Goal: Task Accomplishment & Management: Manage account settings

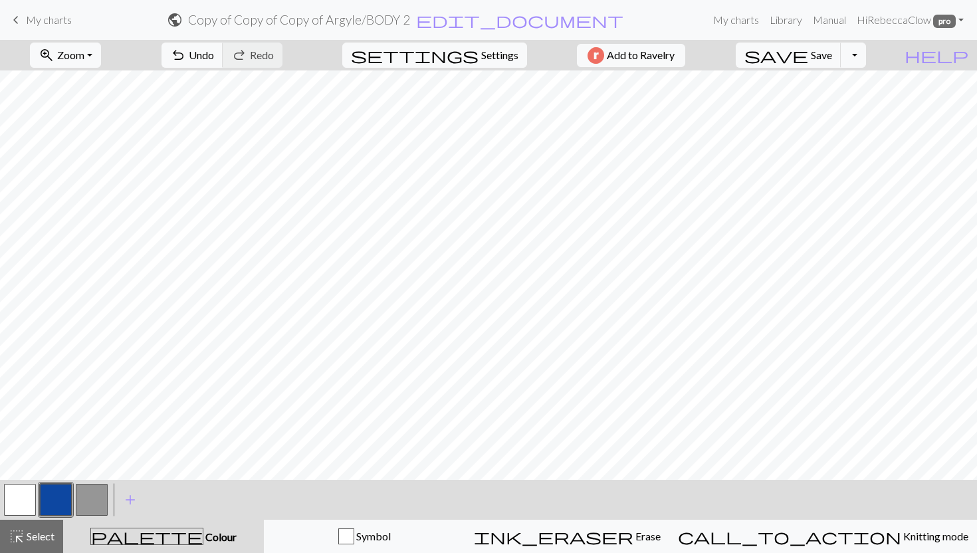
click at [60, 28] on link "keyboard_arrow_left My charts" at bounding box center [40, 20] width 64 height 23
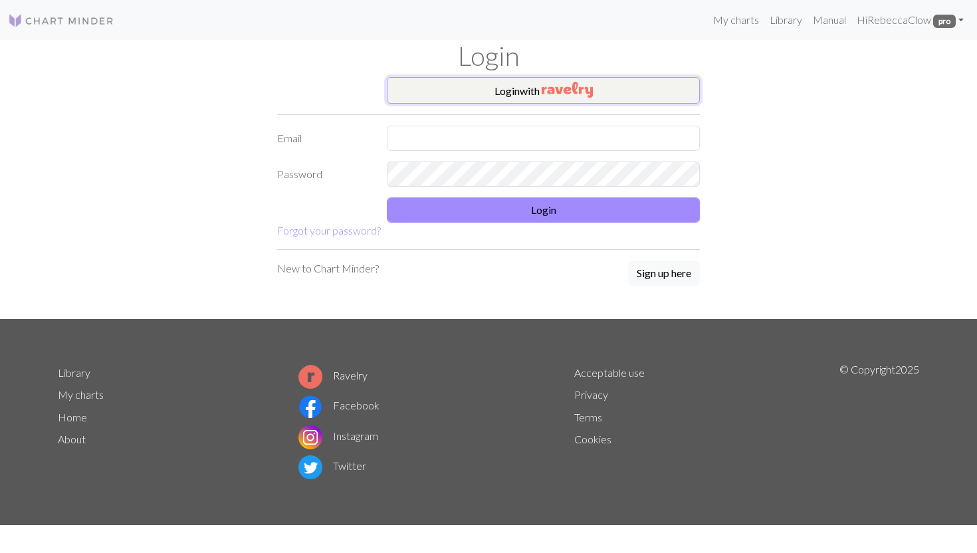
click at [588, 82] on img "button" at bounding box center [566, 90] width 51 height 16
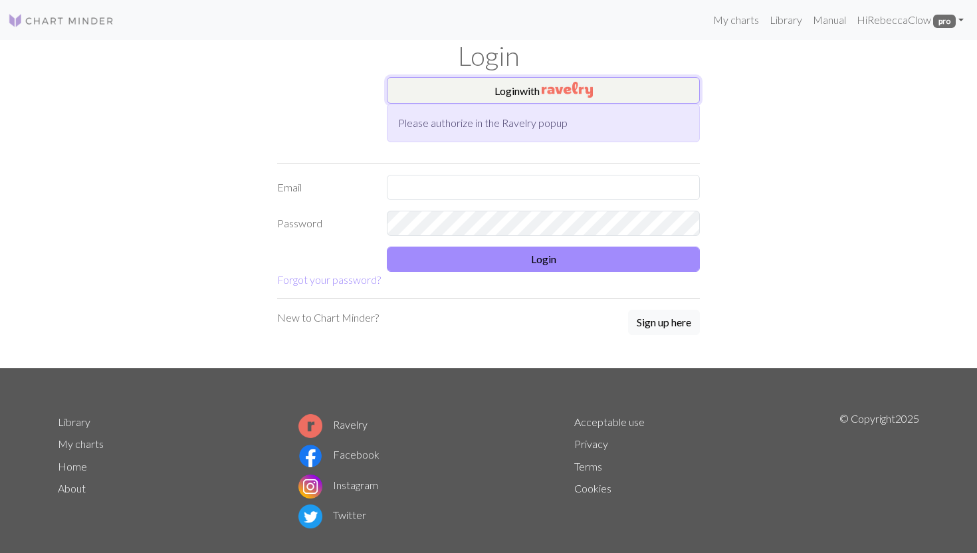
click at [490, 88] on button "Login with" at bounding box center [543, 90] width 313 height 27
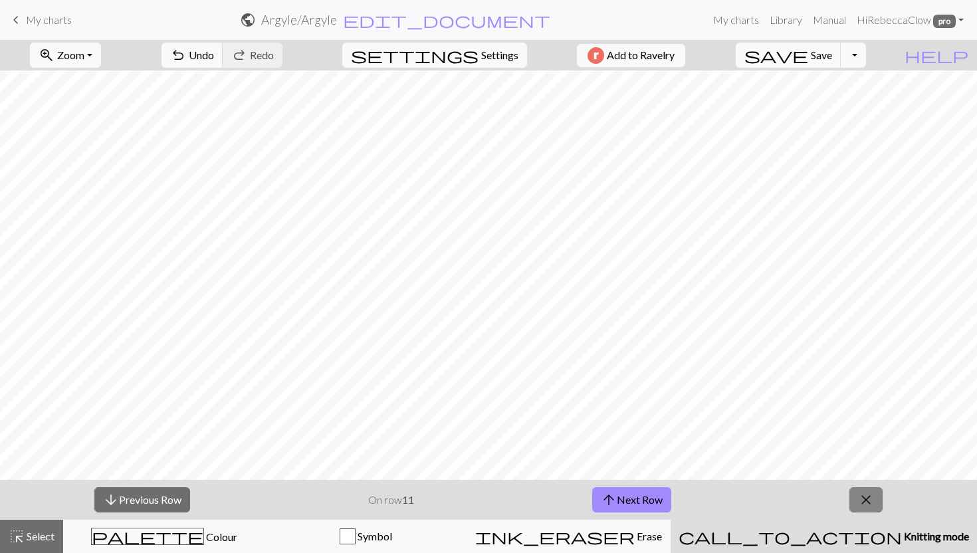
click at [864, 496] on span "close" at bounding box center [866, 499] width 16 height 19
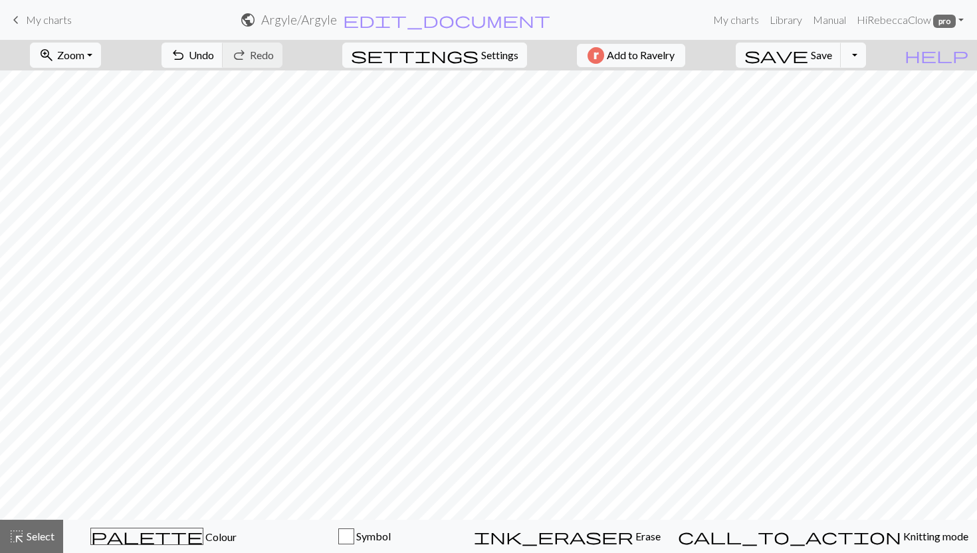
click at [48, 18] on span "My charts" at bounding box center [49, 19] width 46 height 13
click at [815, 48] on button "save Save Save" at bounding box center [788, 55] width 106 height 25
click at [45, 16] on div "Chart saved" at bounding box center [488, 26] width 977 height 52
click at [38, 24] on span "My charts" at bounding box center [49, 19] width 46 height 13
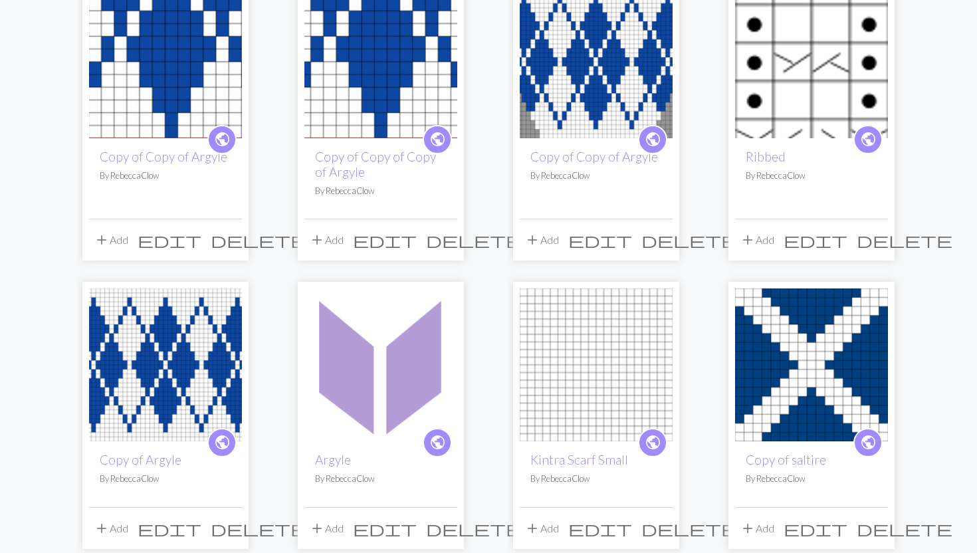
scroll to position [97, 0]
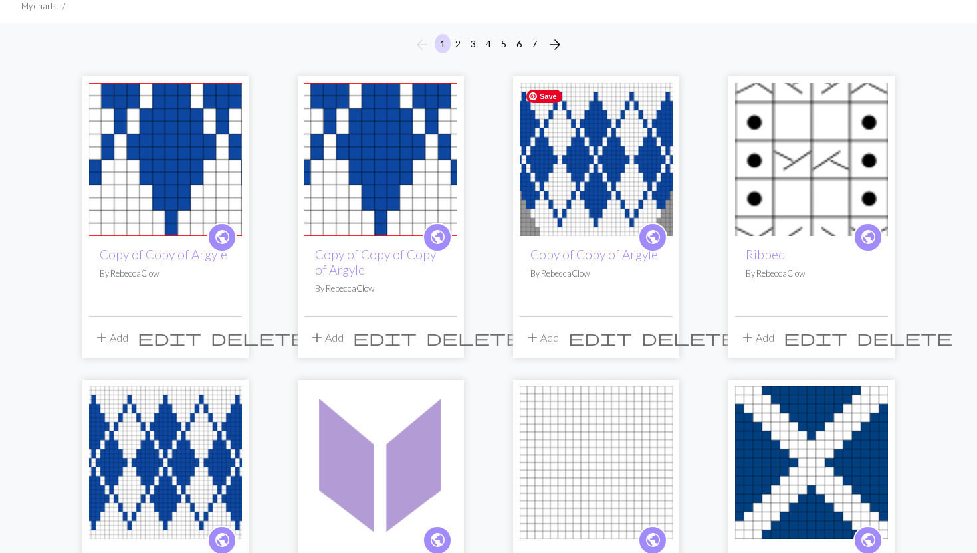
click at [624, 142] on img at bounding box center [595, 159] width 153 height 153
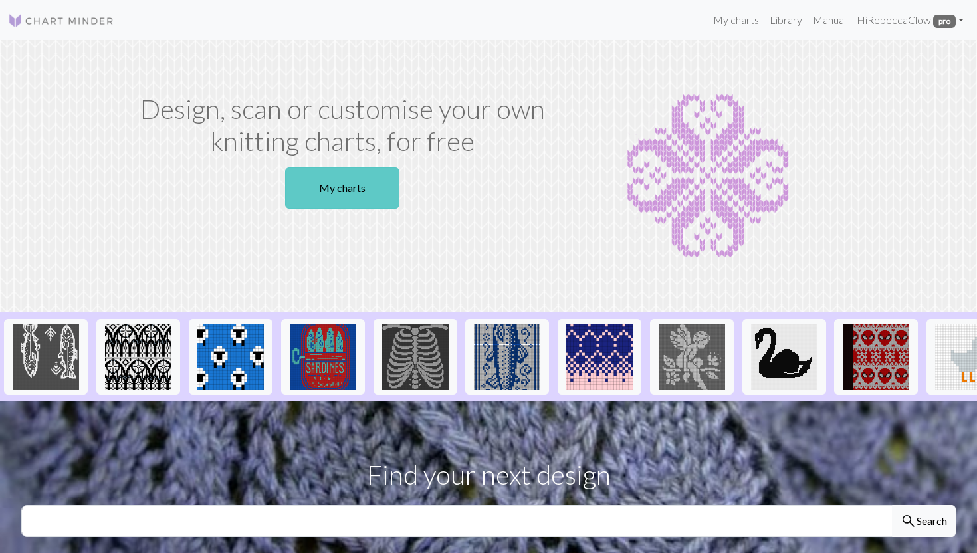
click at [342, 199] on link "My charts" at bounding box center [342, 187] width 114 height 41
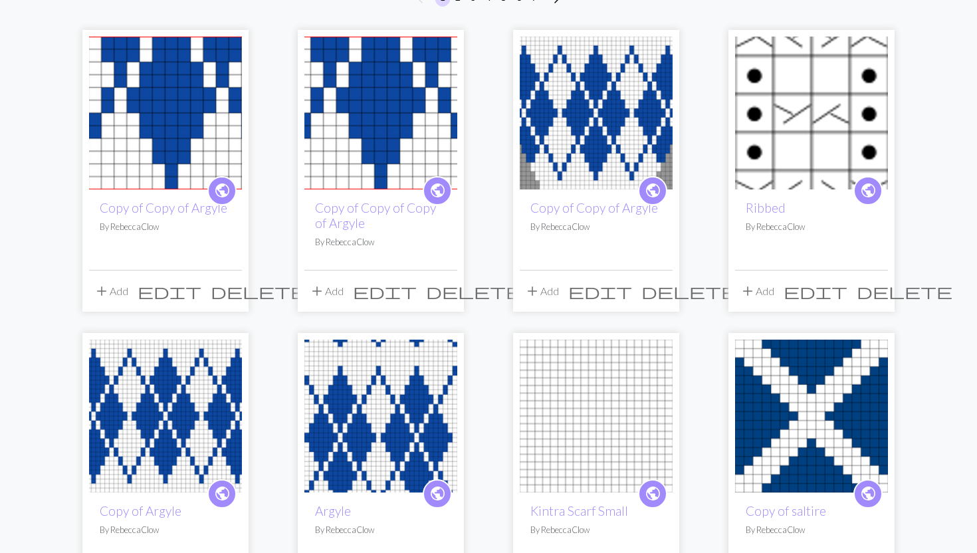
scroll to position [223, 0]
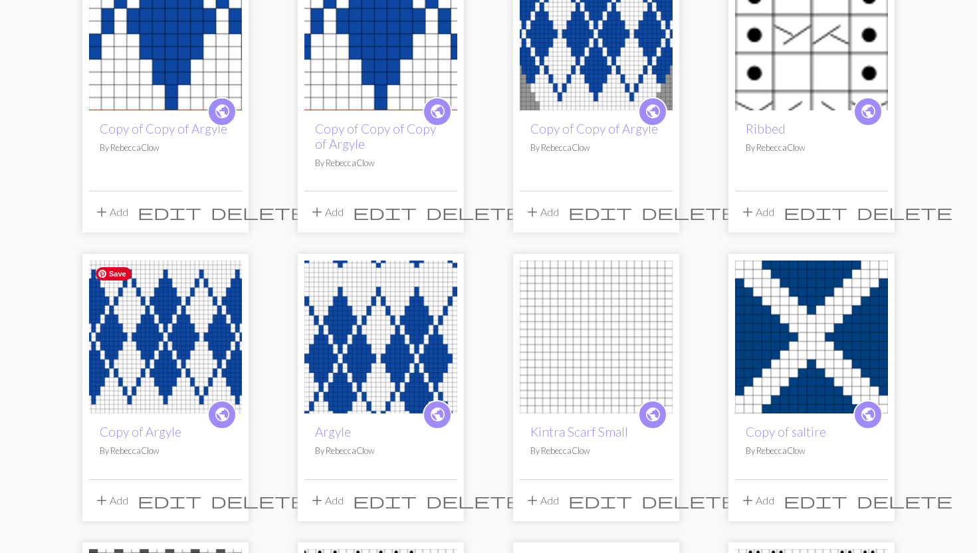
click at [196, 316] on img at bounding box center [165, 336] width 153 height 153
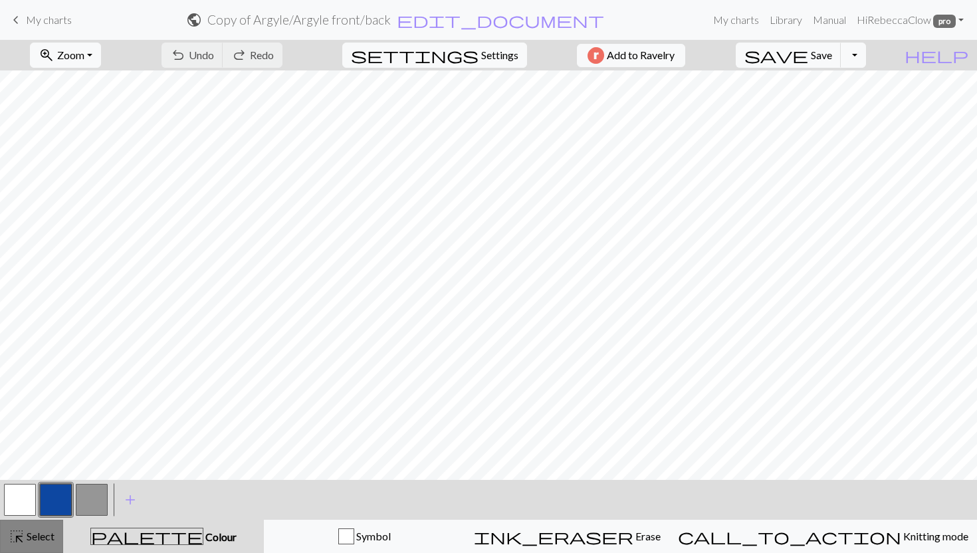
click at [47, 534] on span "Select" at bounding box center [40, 535] width 30 height 13
click at [486, 54] on span "Settings" at bounding box center [499, 55] width 37 height 16
select select "aran"
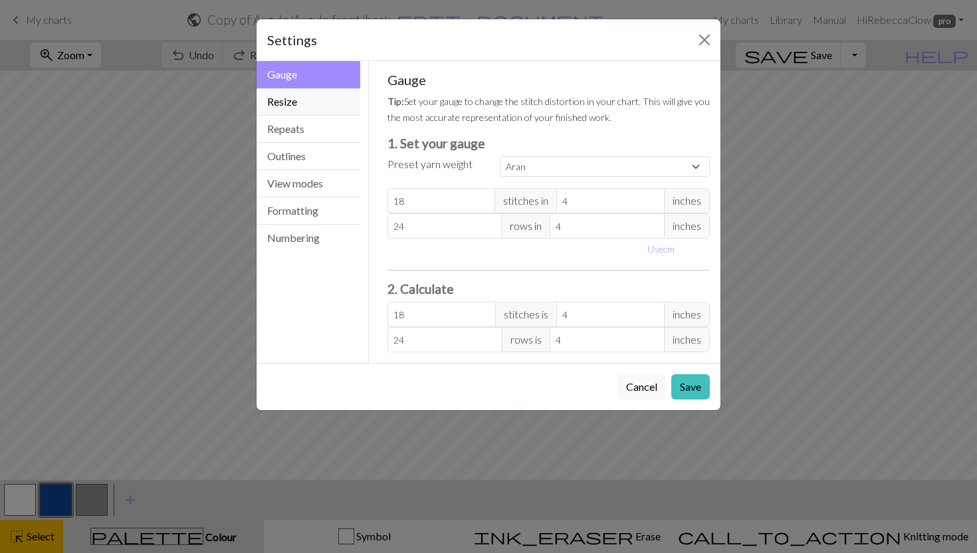
click at [313, 96] on button "Resize" at bounding box center [308, 101] width 104 height 27
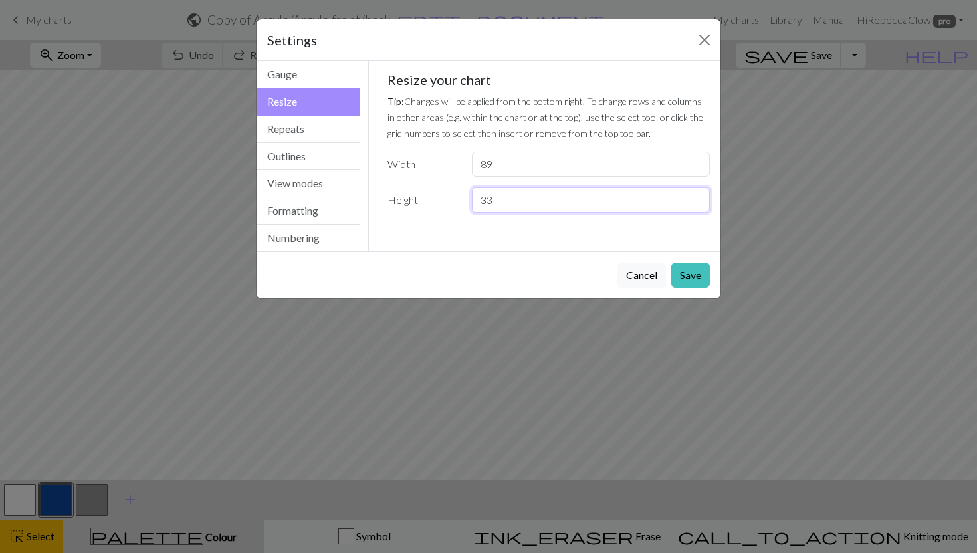
click at [698, 206] on input "33" at bounding box center [591, 199] width 238 height 25
type input "32"
click at [698, 206] on input "32" at bounding box center [591, 199] width 238 height 25
click at [696, 286] on button "Save" at bounding box center [690, 274] width 39 height 25
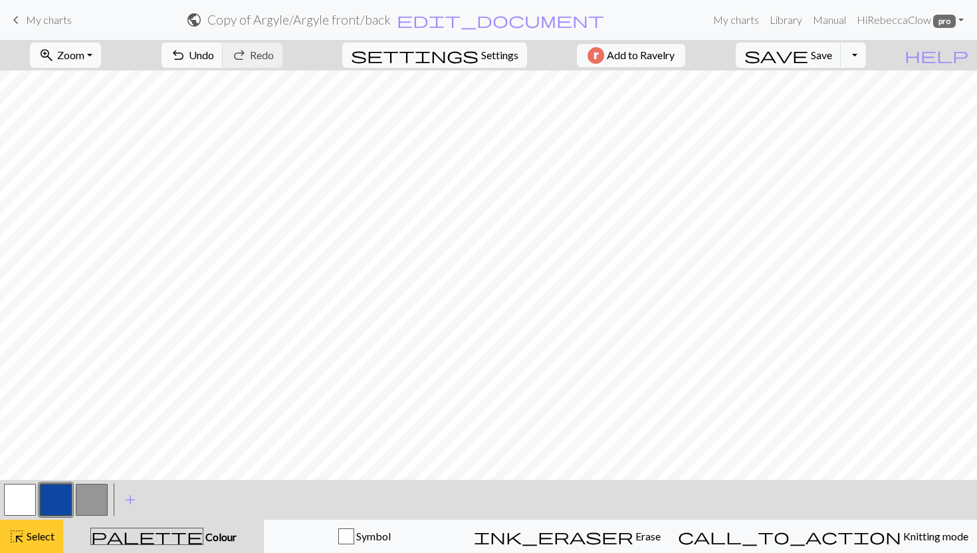
click at [33, 537] on span "Select" at bounding box center [40, 535] width 30 height 13
click at [32, 533] on span "Select" at bounding box center [40, 535] width 30 height 13
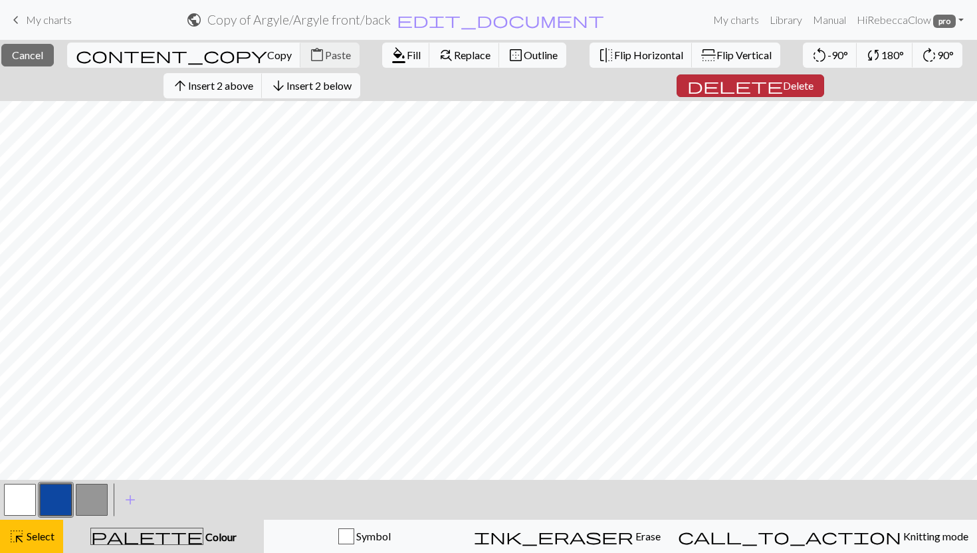
click at [789, 88] on span "Delete" at bounding box center [798, 85] width 31 height 13
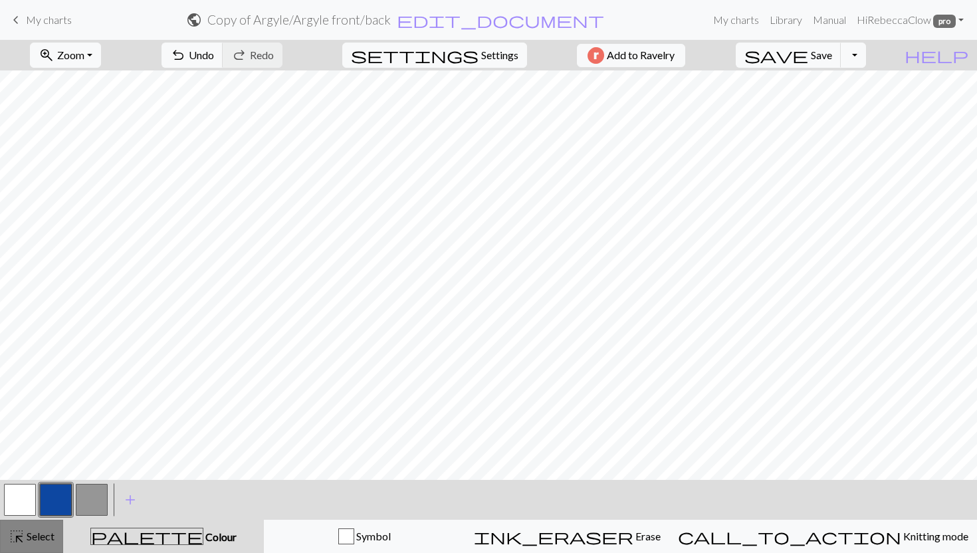
click at [48, 540] on span "Select" at bounding box center [40, 535] width 30 height 13
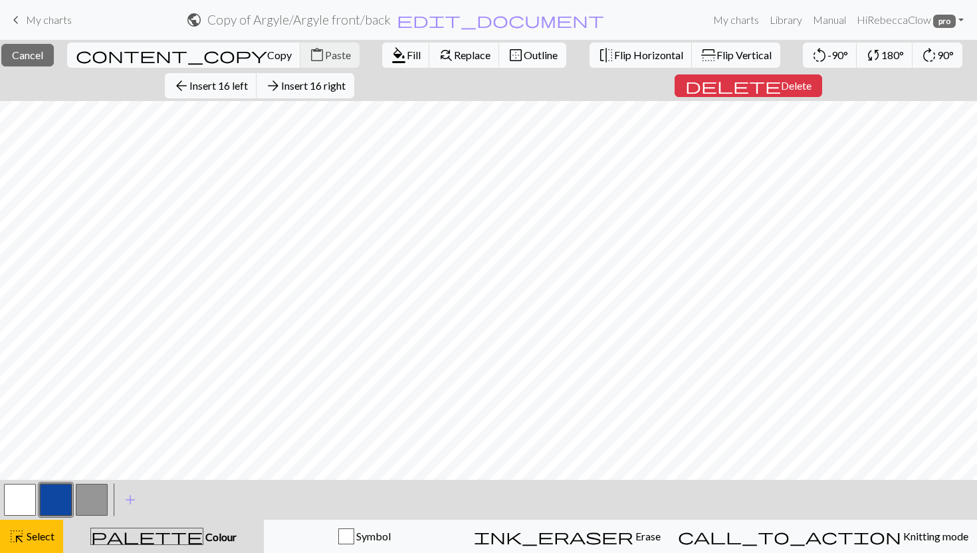
click at [508, 53] on span "border_outer" at bounding box center [516, 55] width 16 height 19
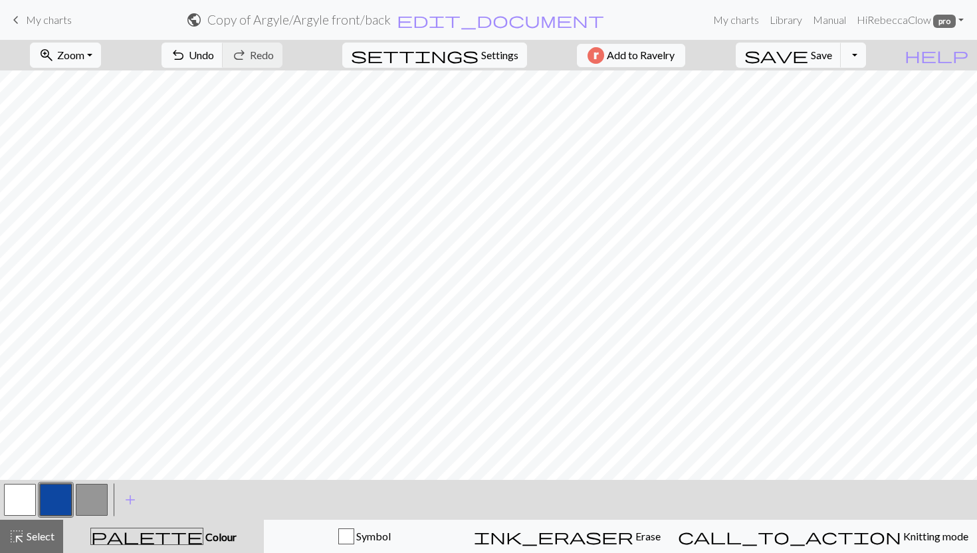
click at [89, 486] on button "button" at bounding box center [92, 500] width 32 height 32
click at [47, 536] on span "Select" at bounding box center [40, 535] width 30 height 13
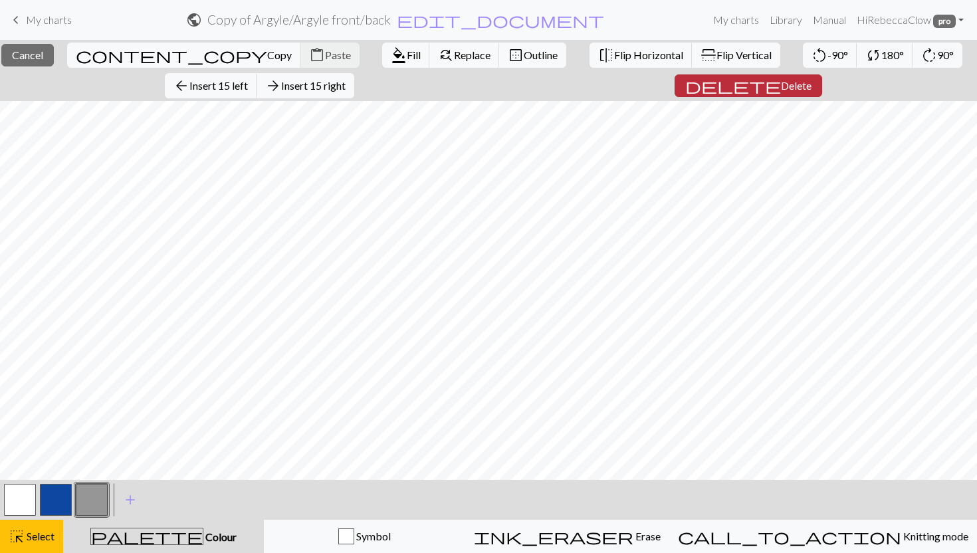
click at [781, 88] on span "Delete" at bounding box center [796, 85] width 31 height 13
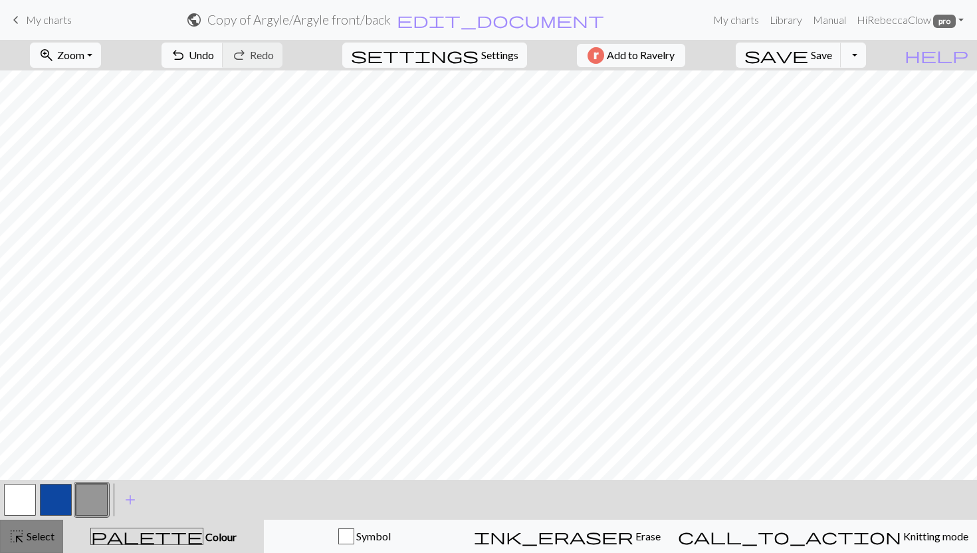
click at [27, 533] on span "Select" at bounding box center [40, 535] width 30 height 13
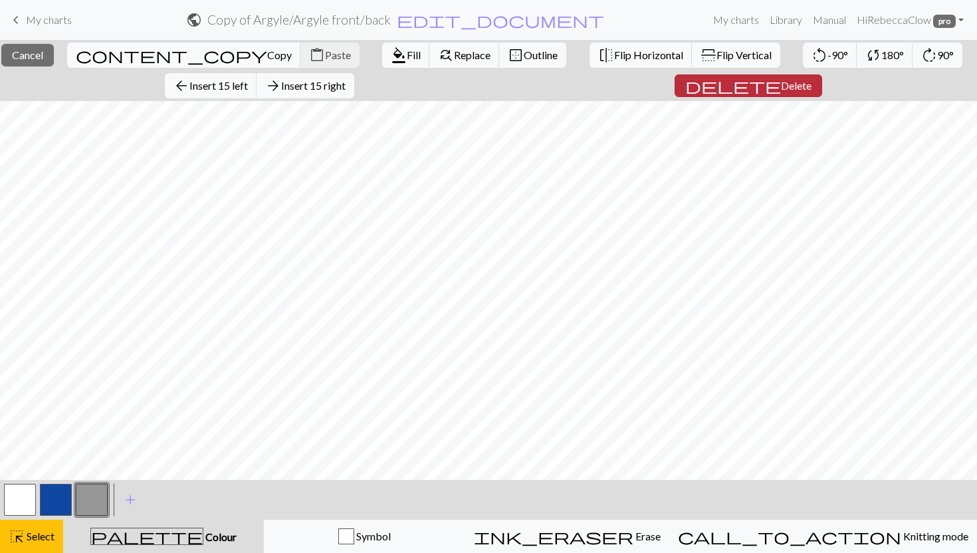
click at [781, 80] on span "Delete" at bounding box center [796, 85] width 31 height 13
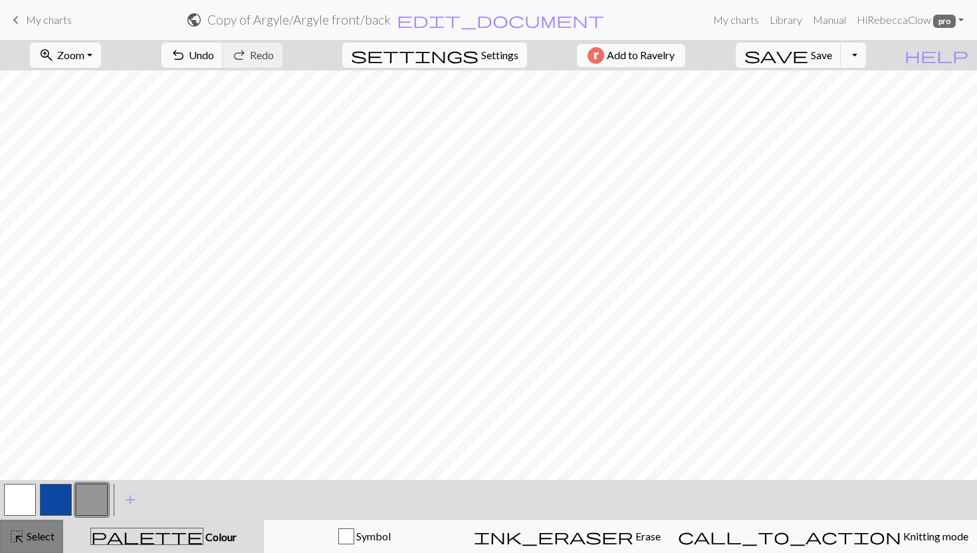
click at [17, 547] on button "highlight_alt Select Select" at bounding box center [31, 535] width 63 height 33
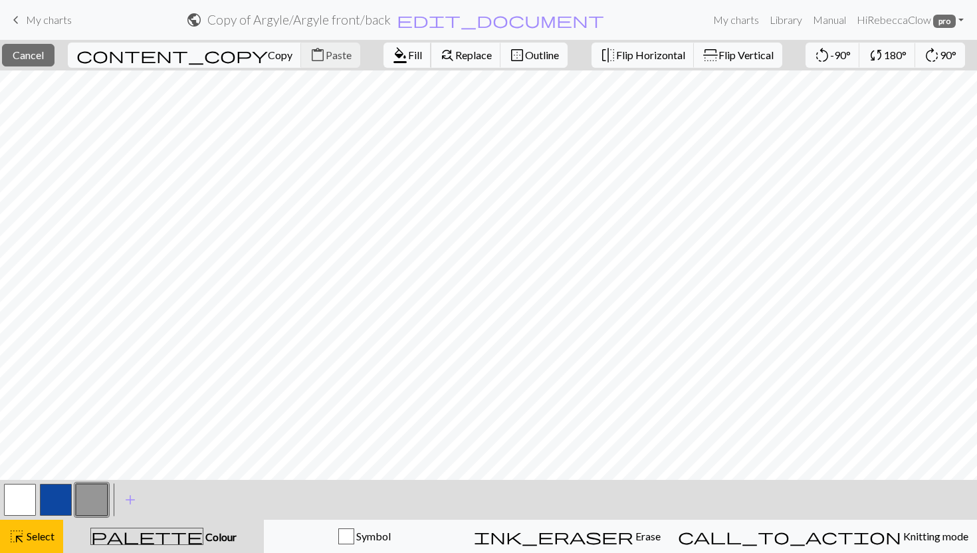
click at [392, 53] on span "format_color_fill" at bounding box center [400, 55] width 16 height 19
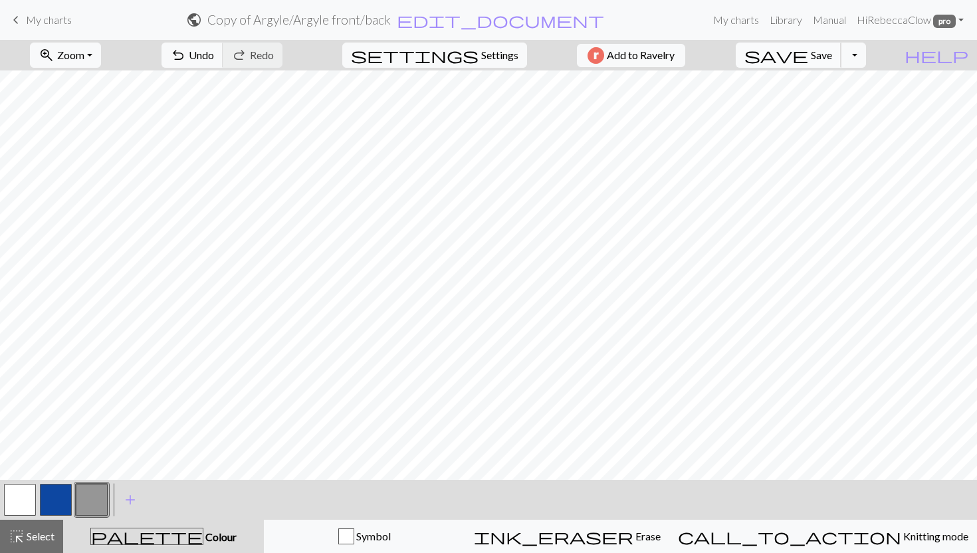
click at [832, 53] on span "Save" at bounding box center [820, 54] width 21 height 13
